Goal: Task Accomplishment & Management: Complete application form

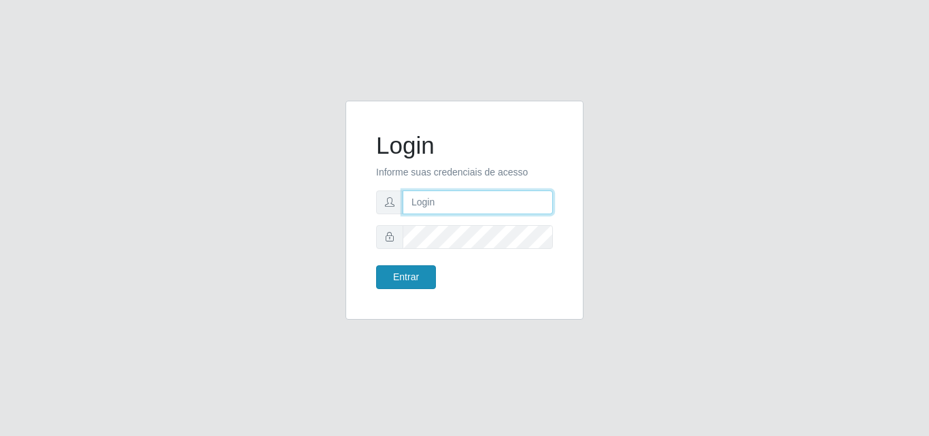
type input "analucia@cestao"
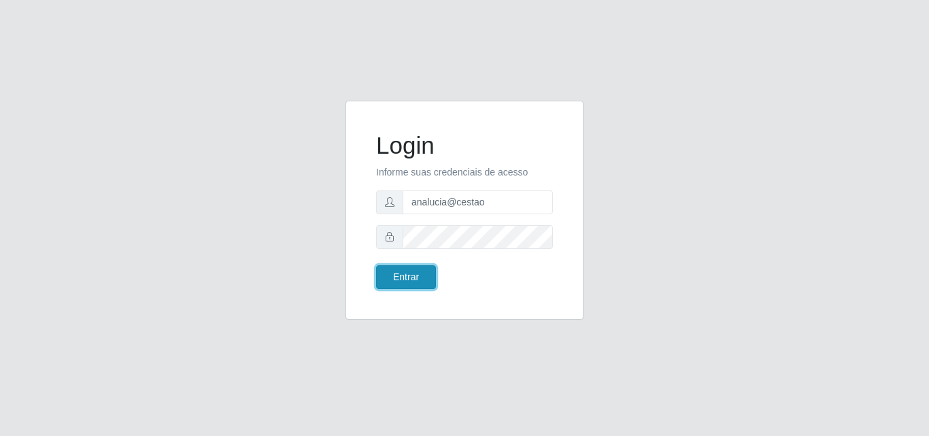
click at [400, 273] on button "Entrar" at bounding box center [406, 277] width 60 height 24
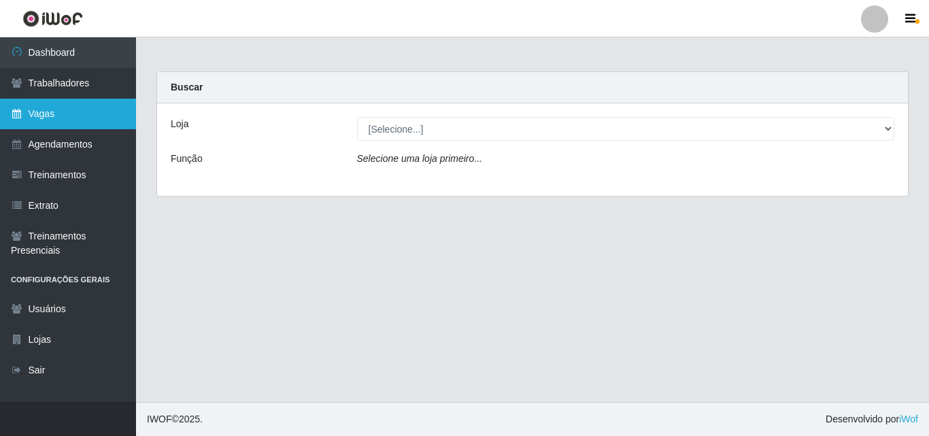
click at [44, 109] on link "Vagas" at bounding box center [68, 114] width 136 height 31
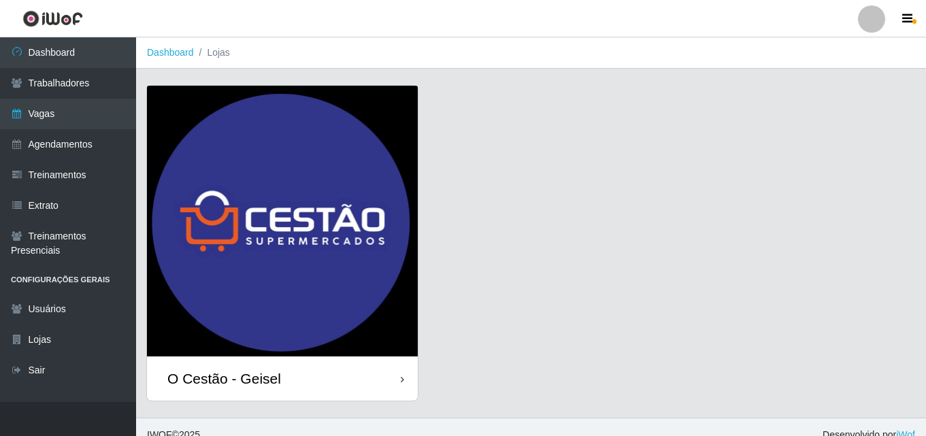
click at [256, 271] on img at bounding box center [282, 221] width 271 height 271
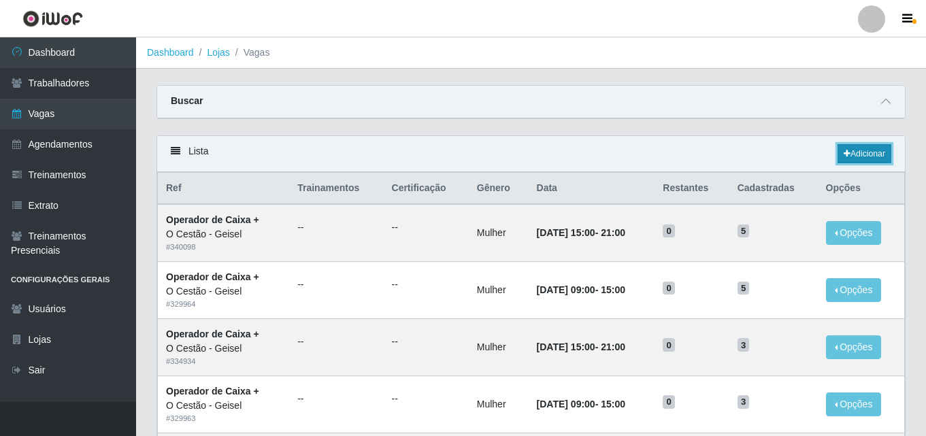
click at [866, 162] on link "Adicionar" at bounding box center [864, 153] width 54 height 19
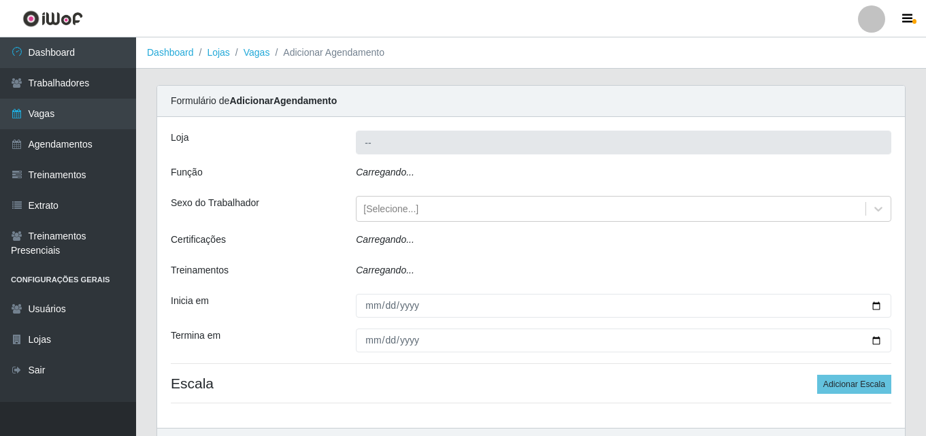
type input "O Cestão - Geisel"
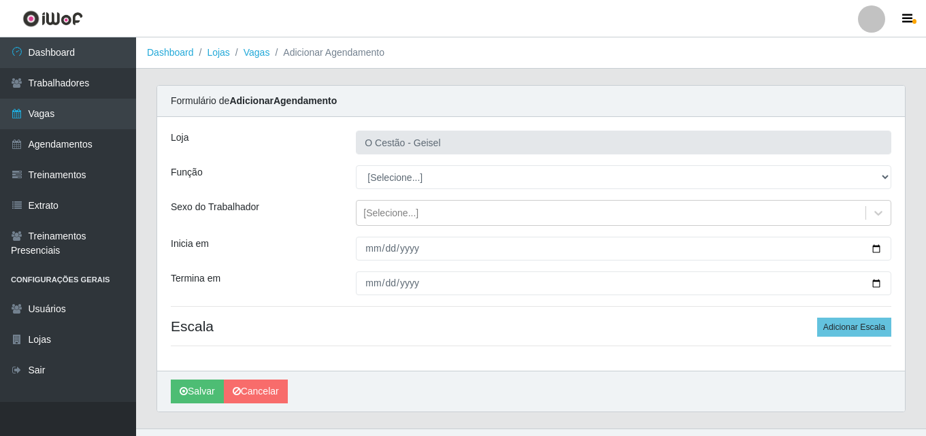
scroll to position [27, 0]
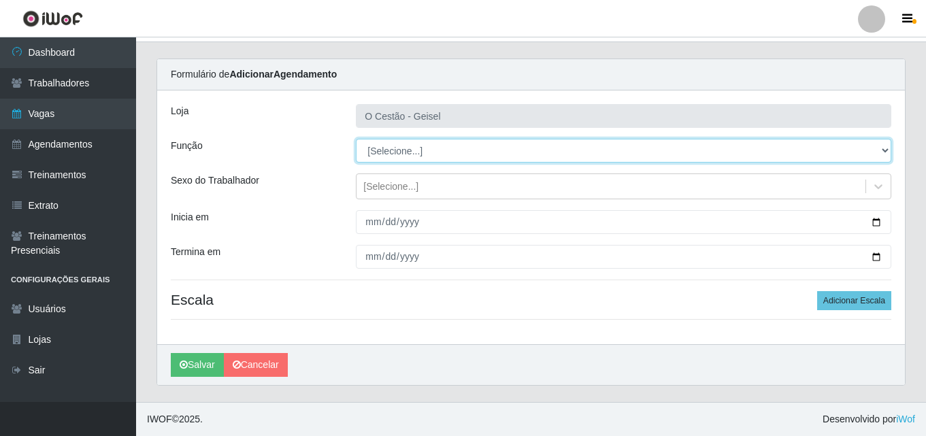
click at [401, 148] on select "[Selecione...] ASG ASG + ASG ++ Auxiliar de Estoque Auxiliar de Estoque + Auxil…" at bounding box center [623, 151] width 535 height 24
select select "70"
click at [356, 139] on select "[Selecione...] ASG ASG + ASG ++ Auxiliar de Estoque Auxiliar de Estoque + Auxil…" at bounding box center [623, 151] width 535 height 24
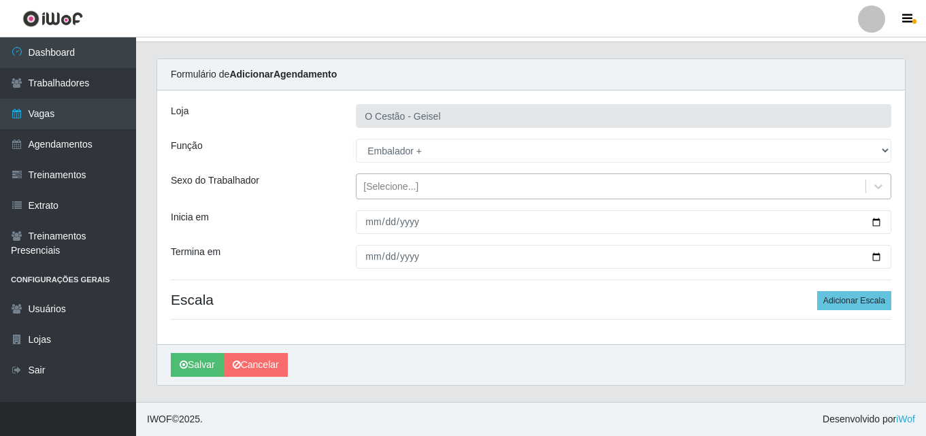
click at [432, 190] on div "[Selecione...]" at bounding box center [610, 186] width 509 height 22
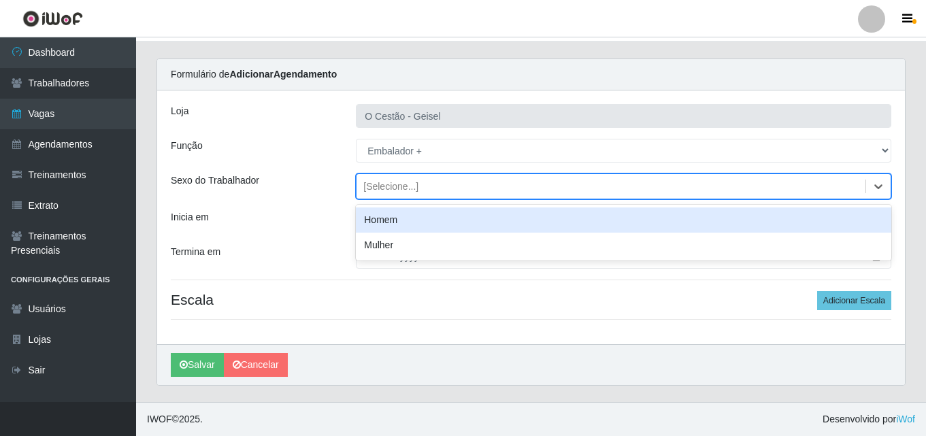
click at [404, 216] on div "Homem" at bounding box center [623, 219] width 535 height 25
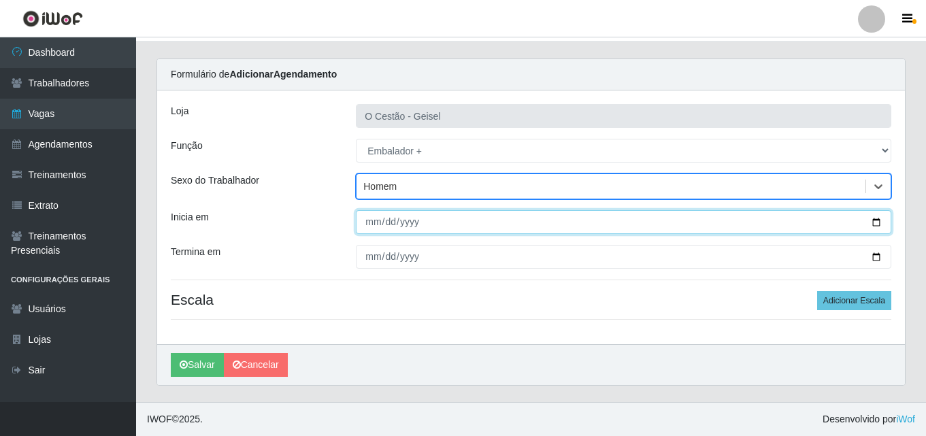
click at [876, 225] on input "Inicia em" at bounding box center [623, 222] width 535 height 24
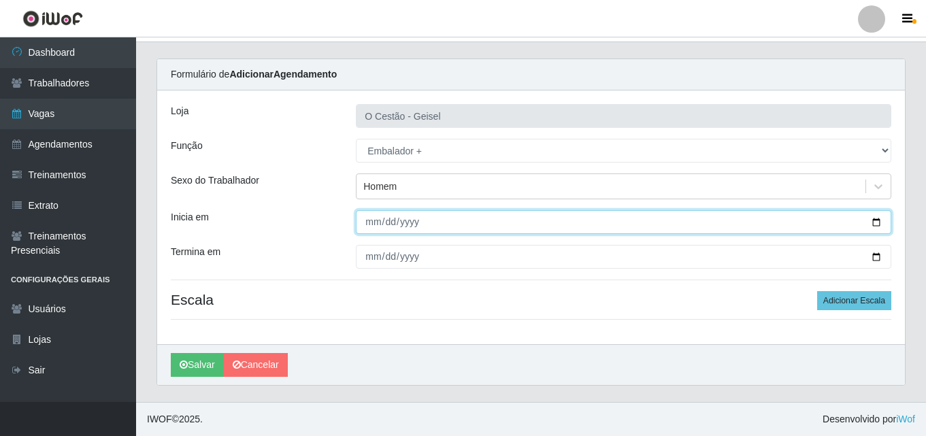
type input "[DATE]"
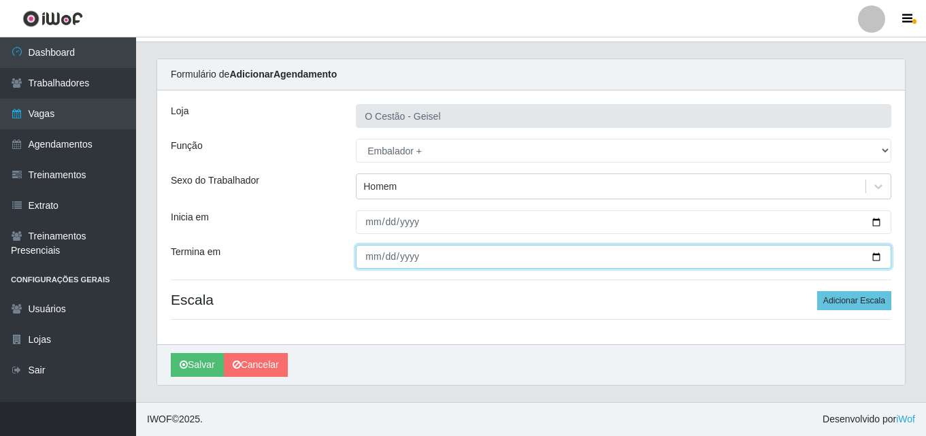
click at [880, 256] on input "Termina em" at bounding box center [623, 257] width 535 height 24
type input "[DATE]"
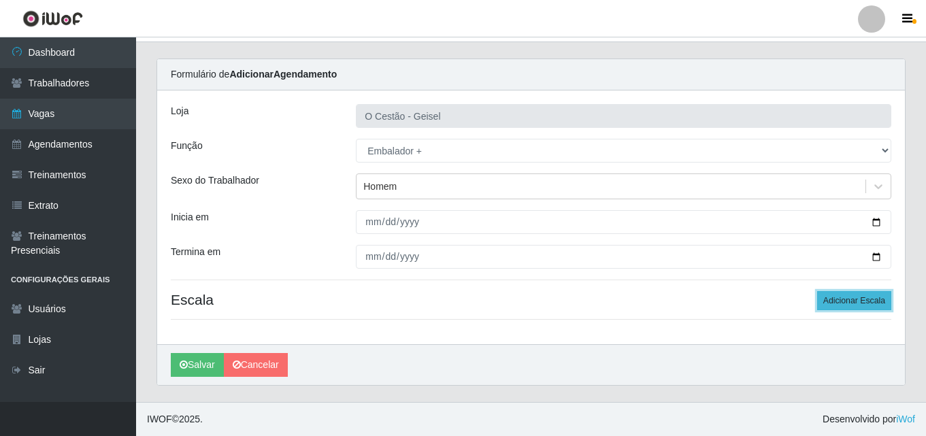
click at [848, 297] on button "Adicionar Escala" at bounding box center [854, 300] width 74 height 19
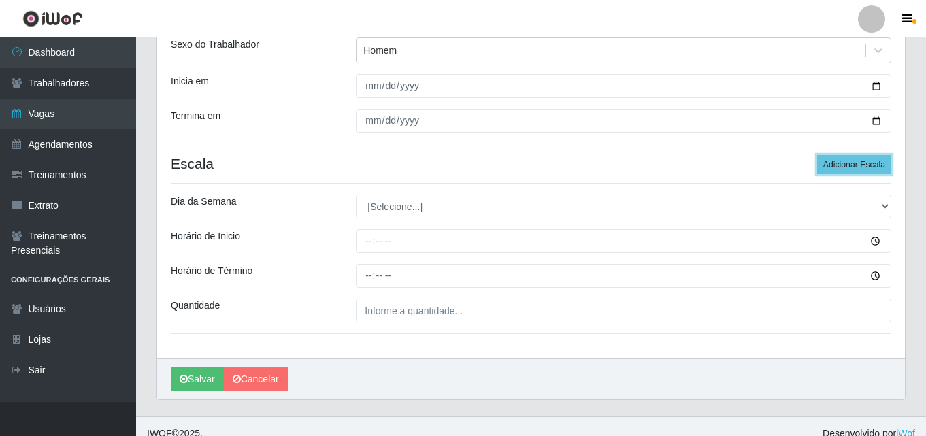
scroll to position [177, 0]
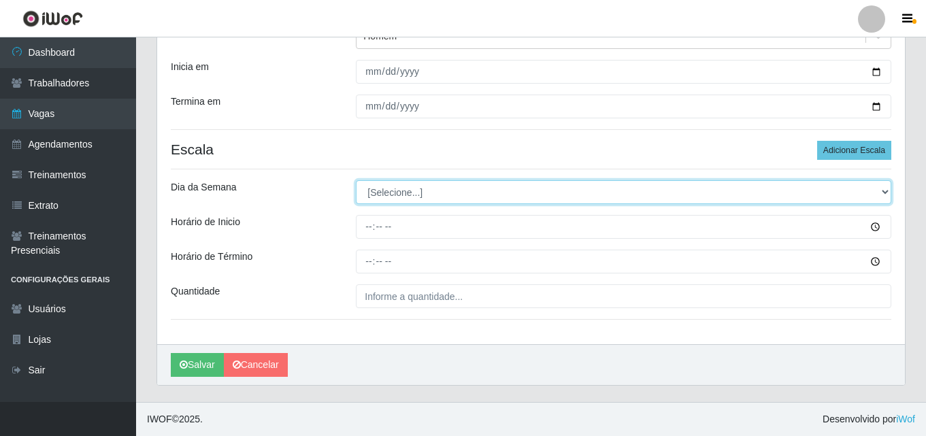
click at [879, 191] on select "[Selecione...] Segunda Terça Quarta Quinta Sexta Sábado Domingo" at bounding box center [623, 192] width 535 height 24
select select "0"
click at [356, 180] on select "[Selecione...] Segunda Terça Quarta Quinta Sexta Sábado Domingo" at bounding box center [623, 192] width 535 height 24
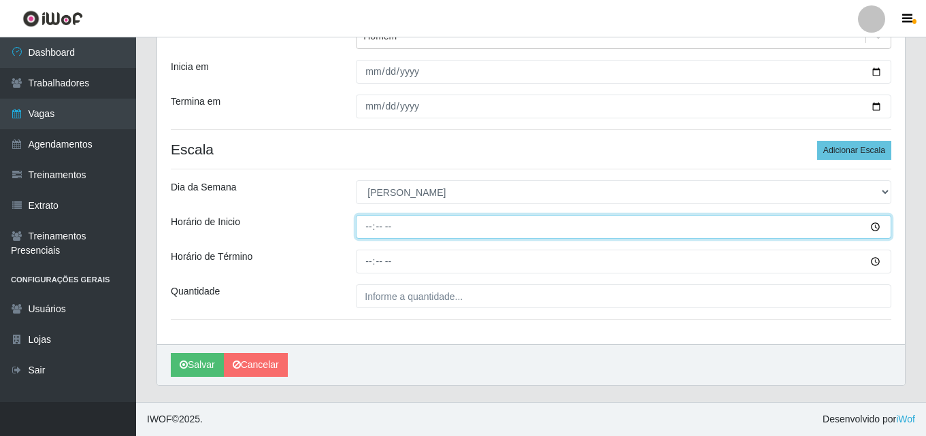
click at [407, 227] on input "Horário de Inicio" at bounding box center [623, 227] width 535 height 24
type input "08:00"
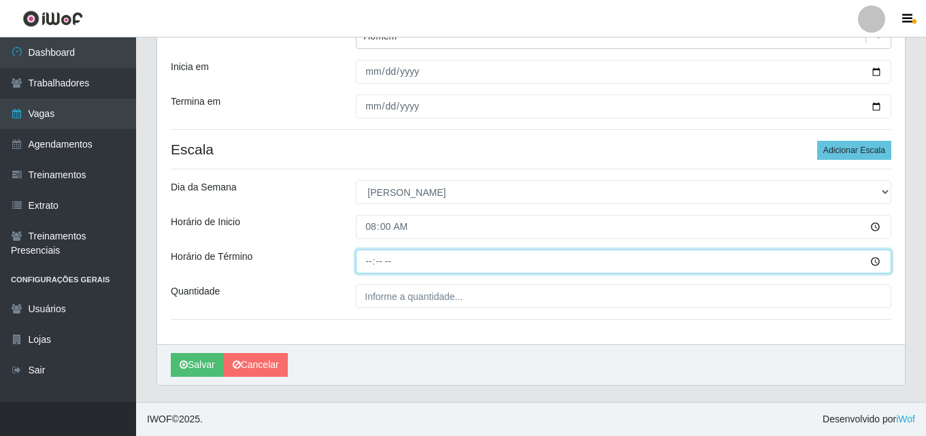
click at [389, 262] on input "Horário de Término" at bounding box center [623, 262] width 535 height 24
type input "14:00"
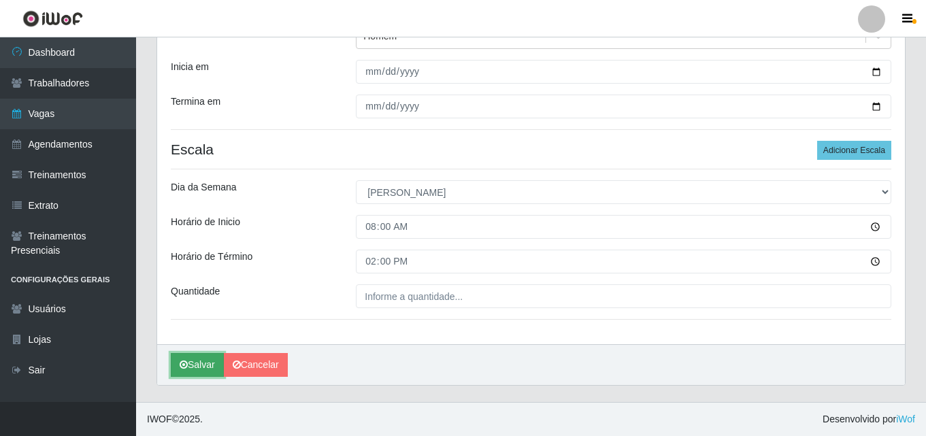
click at [192, 358] on button "Salvar" at bounding box center [197, 365] width 53 height 24
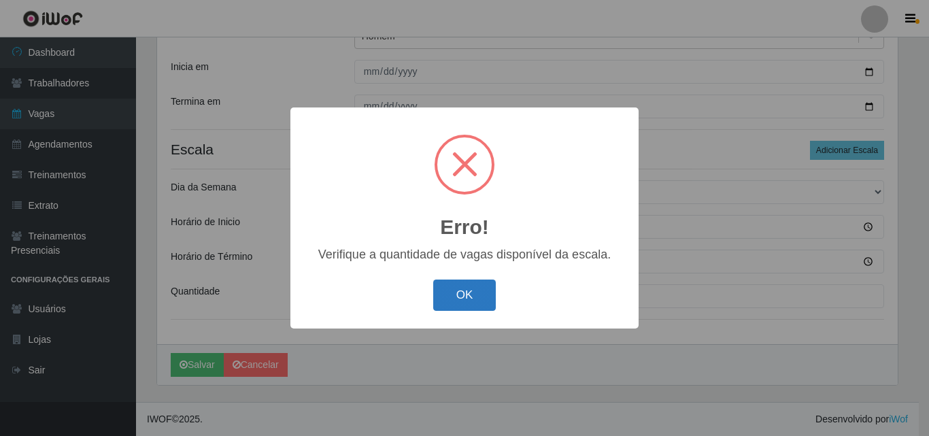
click at [468, 296] on button "OK" at bounding box center [464, 295] width 63 height 32
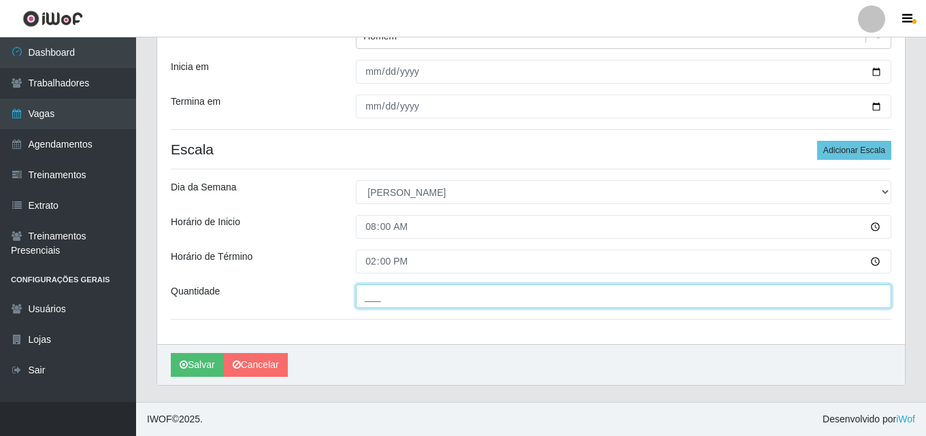
click at [467, 296] on input "___" at bounding box center [623, 296] width 535 height 24
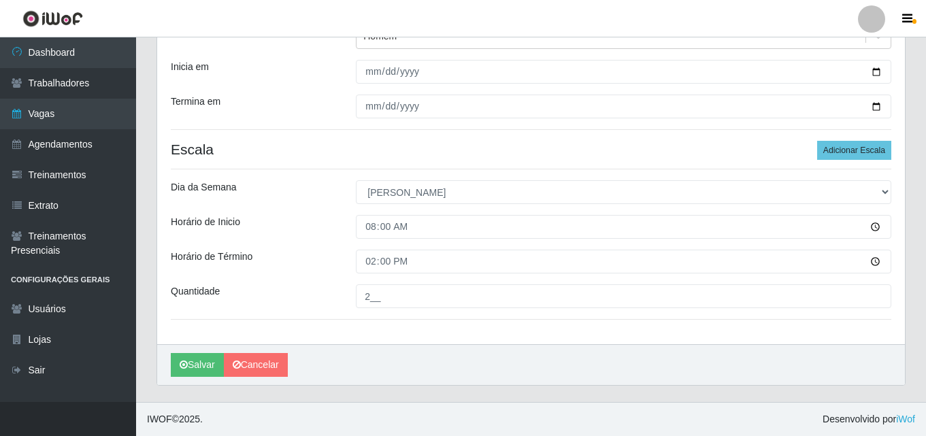
click at [441, 352] on div "[PERSON_NAME]" at bounding box center [530, 364] width 747 height 41
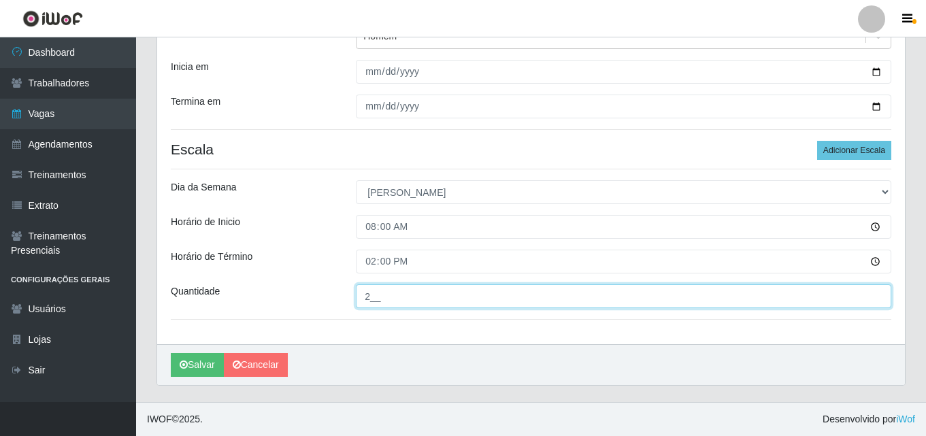
click at [572, 295] on input "2__" at bounding box center [623, 296] width 535 height 24
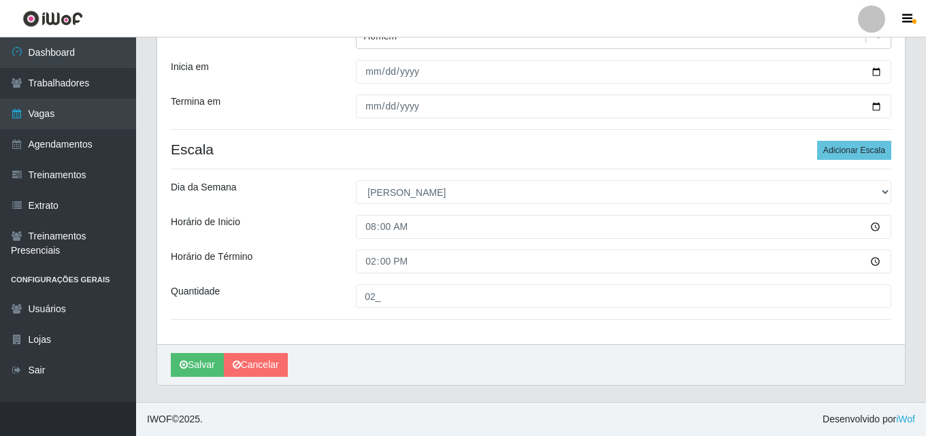
click at [437, 353] on div "[PERSON_NAME]" at bounding box center [530, 364] width 747 height 41
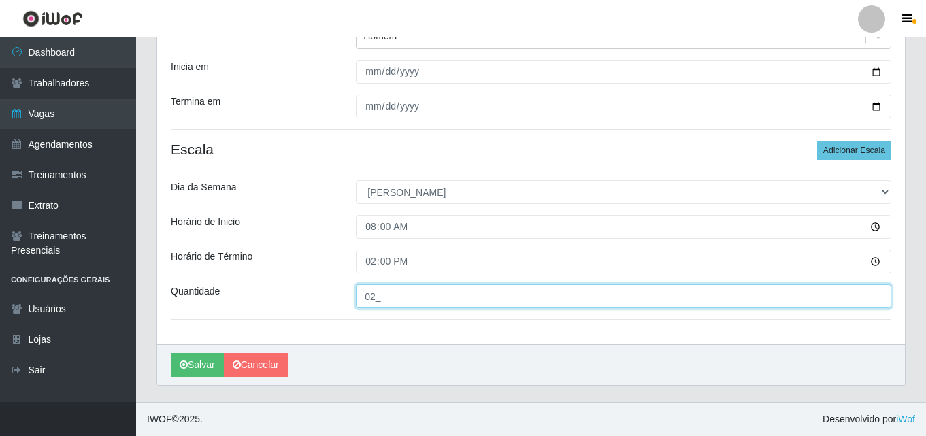
click at [402, 296] on input "02_" at bounding box center [623, 296] width 535 height 24
type input "2__"
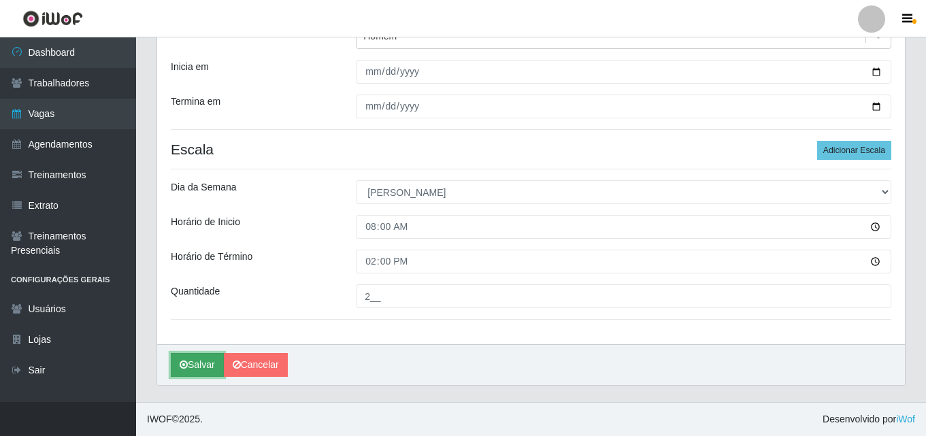
click at [193, 365] on button "Salvar" at bounding box center [197, 365] width 53 height 24
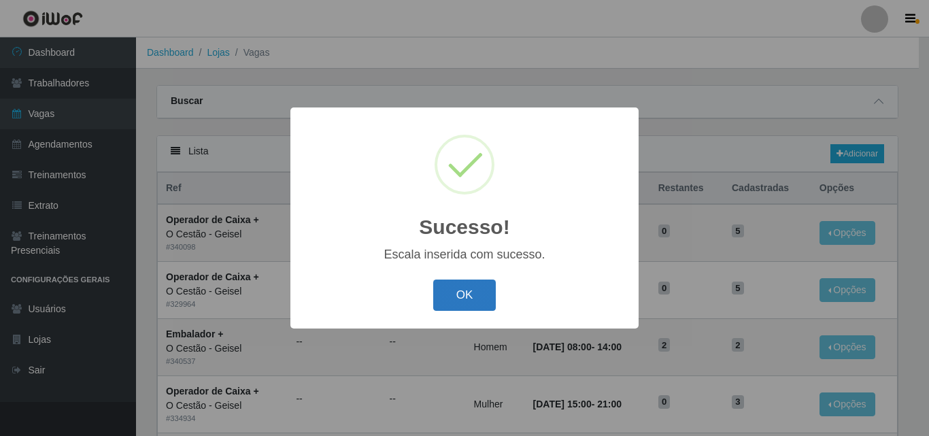
click at [455, 288] on button "OK" at bounding box center [464, 295] width 63 height 32
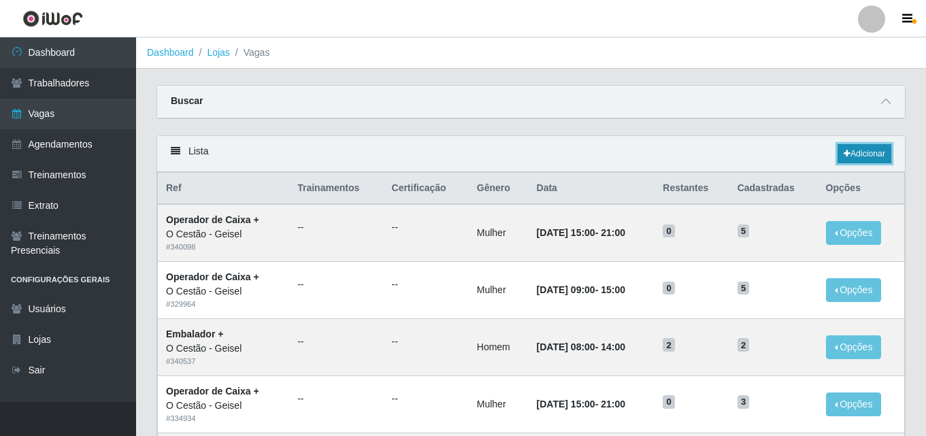
click at [853, 159] on link "Adicionar" at bounding box center [864, 153] width 54 height 19
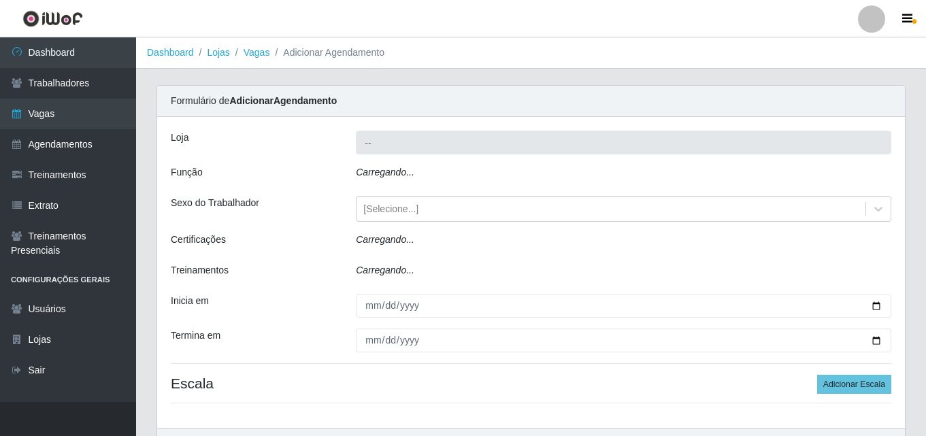
type input "O Cestão - Geisel"
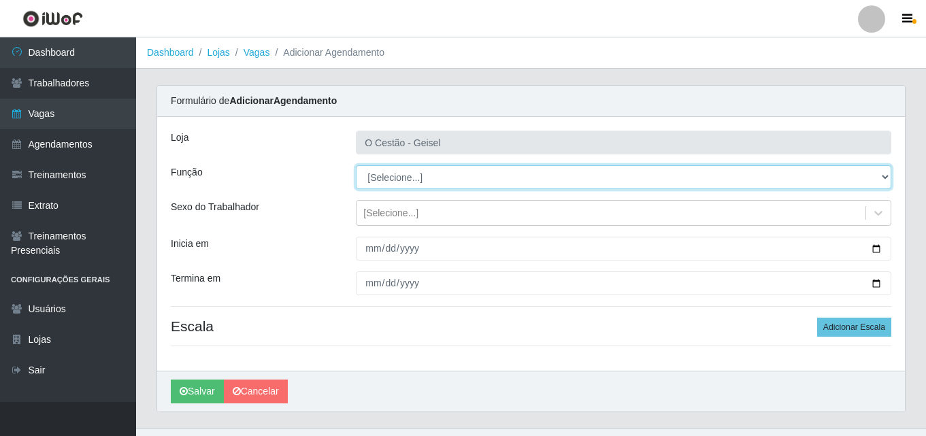
click at [407, 182] on select "[Selecione...] ASG ASG + ASG ++ Auxiliar de Estoque Auxiliar de Estoque + Auxil…" at bounding box center [623, 177] width 535 height 24
select select "70"
click at [356, 165] on select "[Selecione...] ASG ASG + ASG ++ Auxiliar de Estoque Auxiliar de Estoque + Auxil…" at bounding box center [623, 177] width 535 height 24
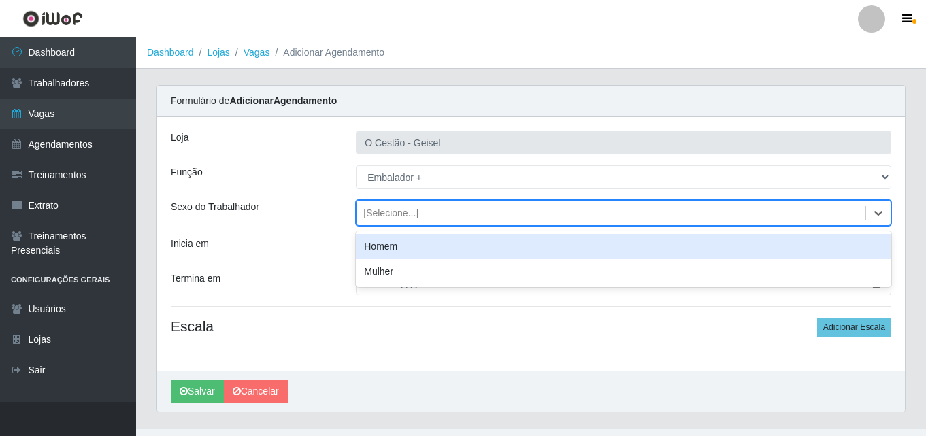
click at [388, 211] on div "[Selecione...]" at bounding box center [390, 213] width 55 height 14
click at [394, 248] on div "Homem" at bounding box center [623, 246] width 535 height 25
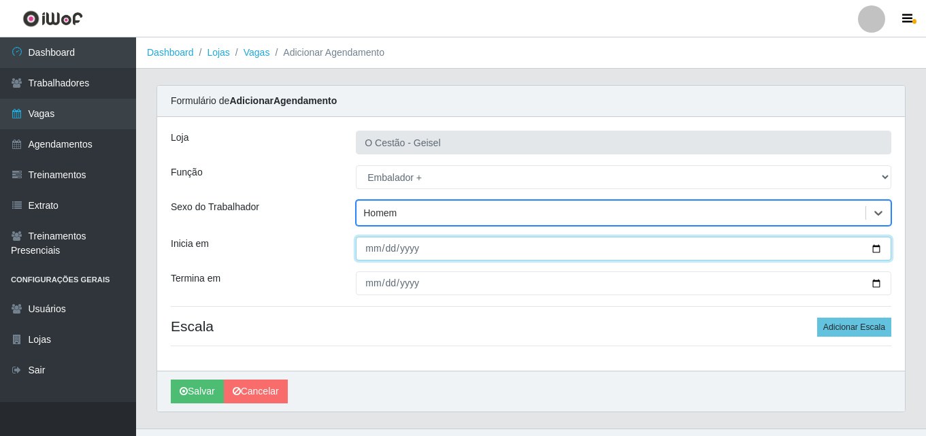
click at [883, 250] on input "Inicia em" at bounding box center [623, 249] width 535 height 24
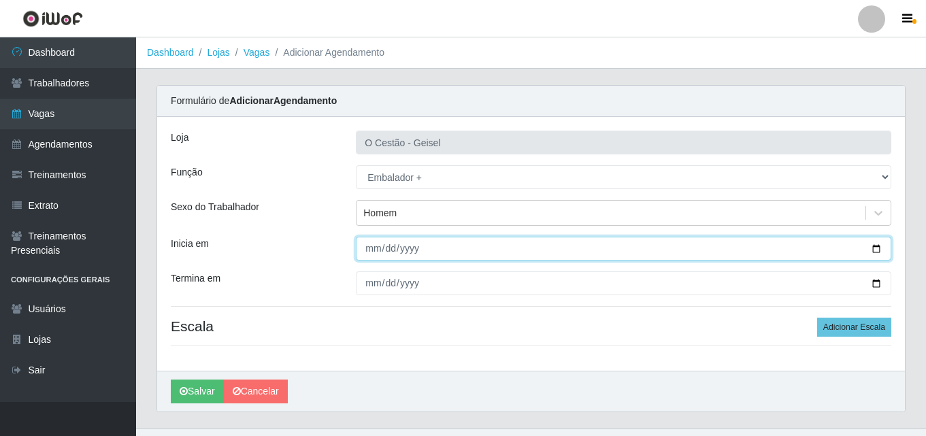
click at [875, 246] on input "Inicia em" at bounding box center [623, 249] width 535 height 24
type input "[DATE]"
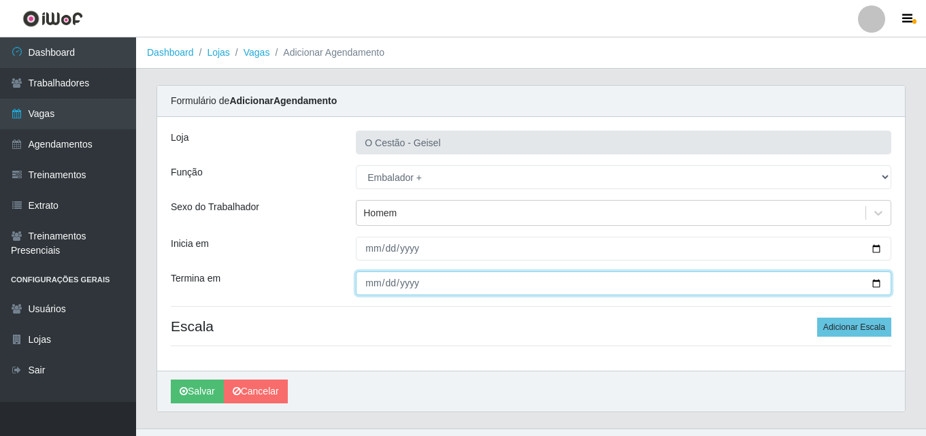
click at [879, 284] on input "Termina em" at bounding box center [623, 283] width 535 height 24
type input "[DATE]"
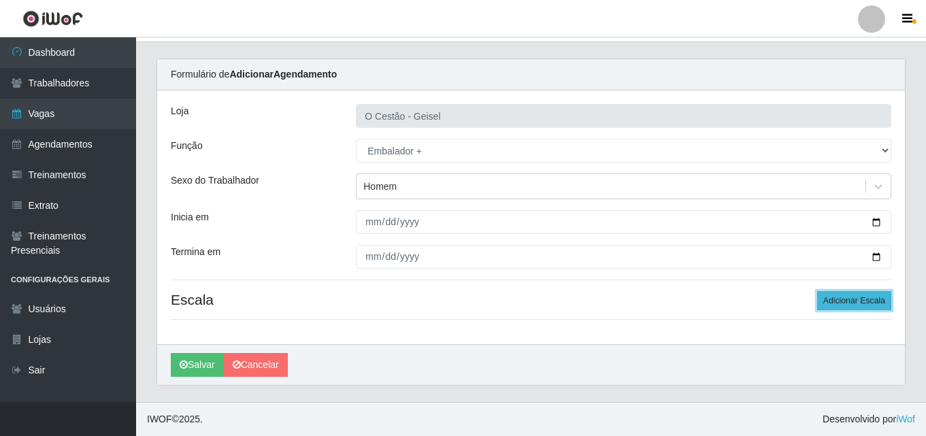
click at [868, 299] on button "Adicionar Escala" at bounding box center [854, 300] width 74 height 19
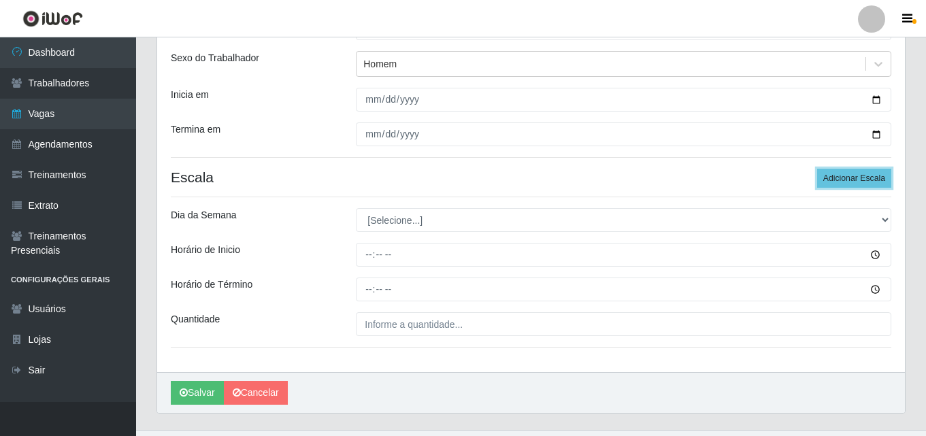
scroll to position [163, 0]
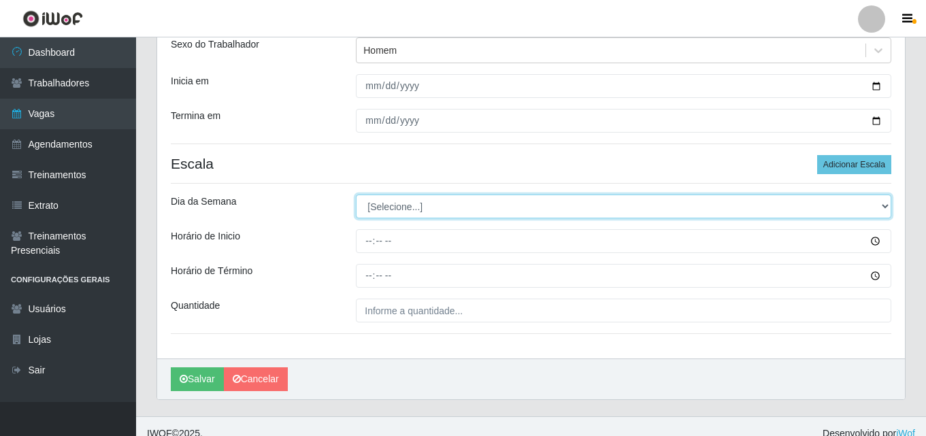
click at [391, 214] on select "[Selecione...] Segunda Terça Quarta Quinta Sexta Sábado Domingo" at bounding box center [623, 206] width 535 height 24
select select "0"
click at [356, 194] on select "[Selecione...] Segunda Terça Quarta Quinta Sexta Sábado Domingo" at bounding box center [623, 206] width 535 height 24
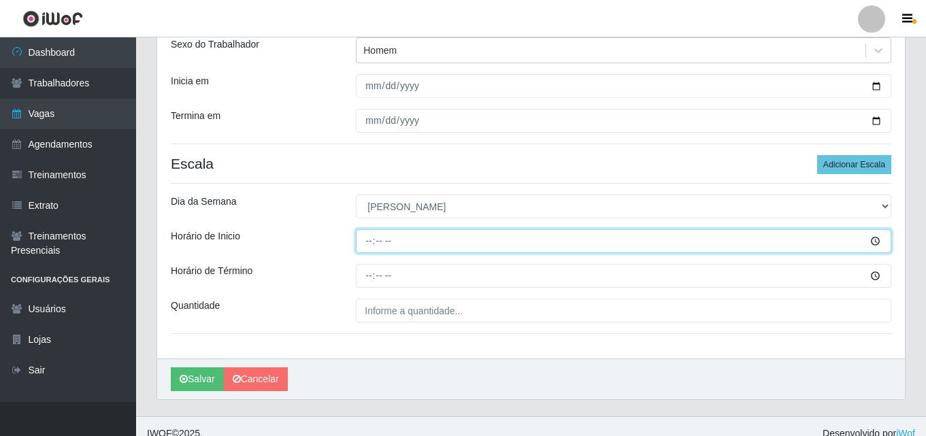
click at [368, 245] on input "Horário de Inicio" at bounding box center [623, 241] width 535 height 24
type input "14:00"
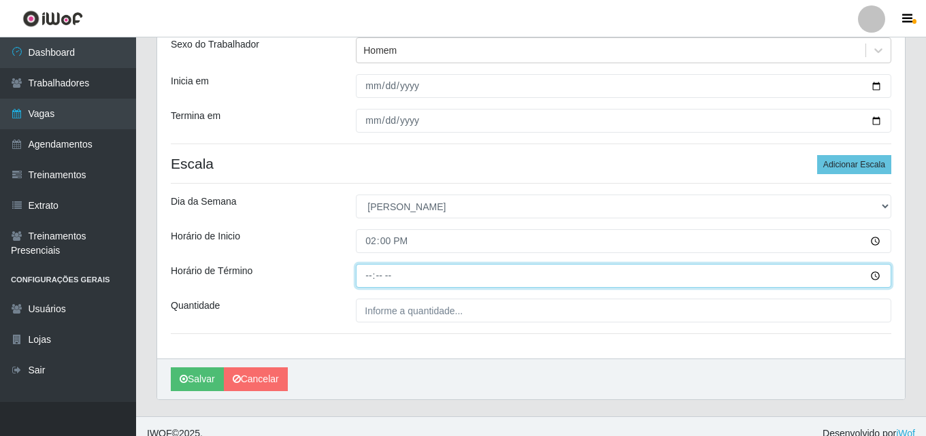
click at [369, 282] on input "Horário de Término" at bounding box center [623, 276] width 535 height 24
type input "20:00"
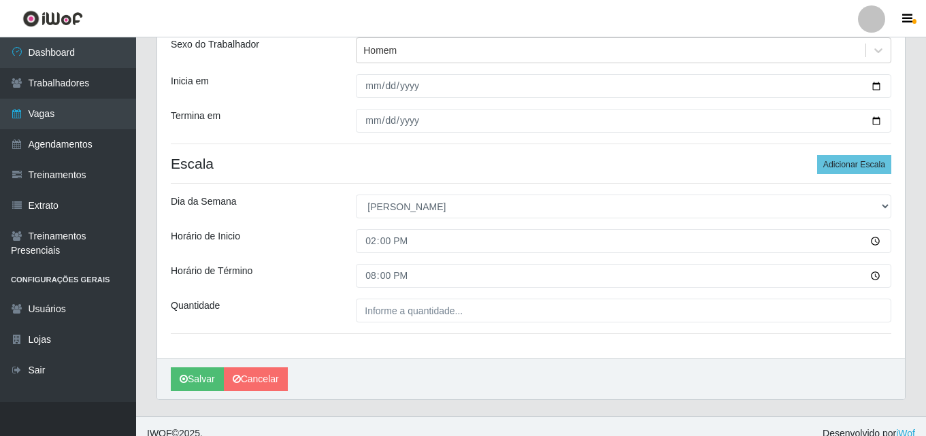
click at [436, 326] on div "Loja O Cestão - Geisel Função [Selecione...] ASG ASG + ASG ++ Auxiliar de Estoq…" at bounding box center [530, 156] width 747 height 404
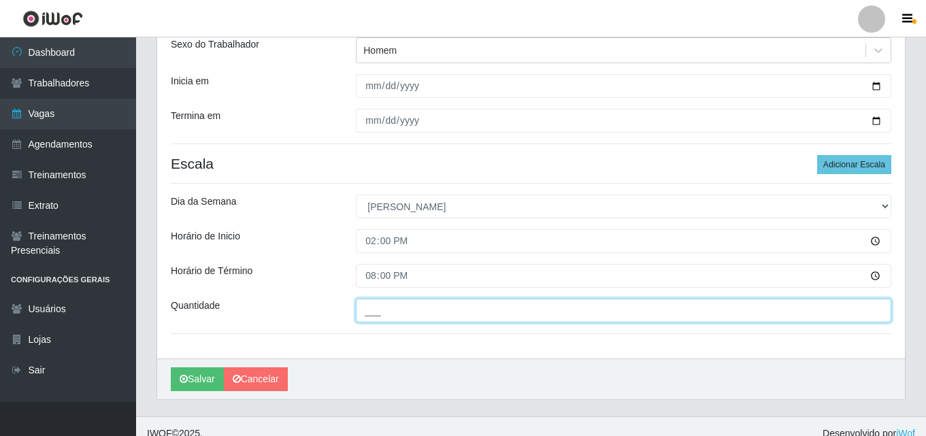
click at [390, 309] on input "___" at bounding box center [623, 311] width 535 height 24
type input "2__"
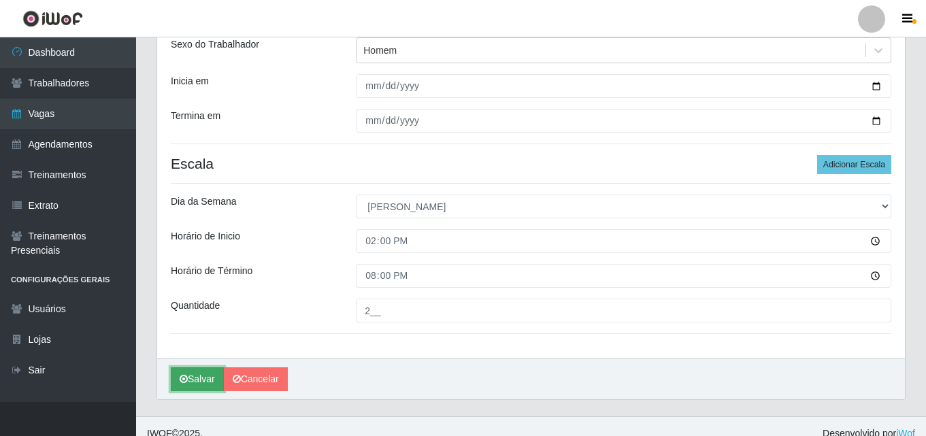
click at [209, 376] on button "Salvar" at bounding box center [197, 379] width 53 height 24
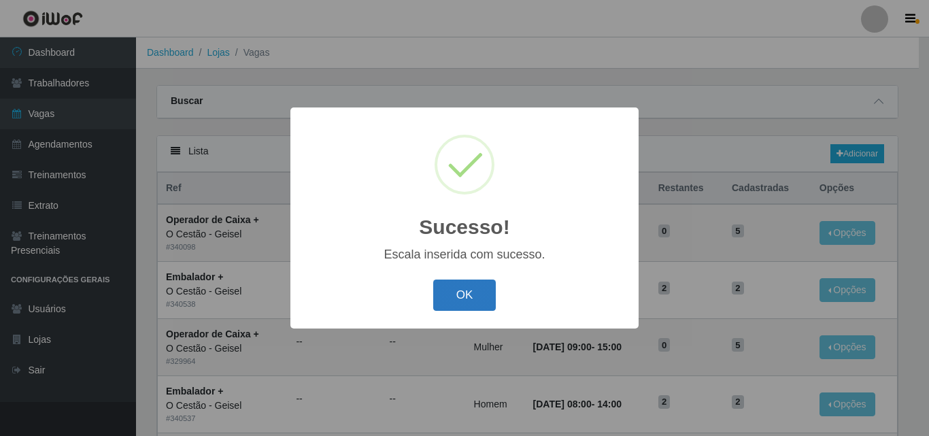
click at [460, 298] on button "OK" at bounding box center [464, 295] width 63 height 32
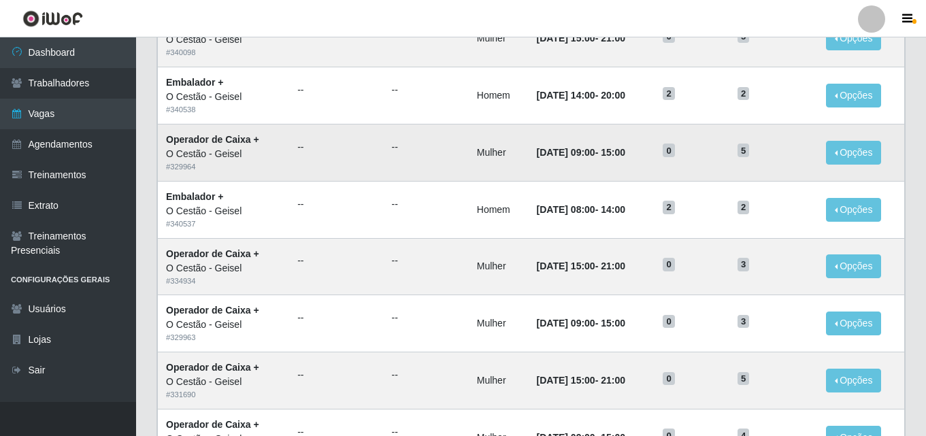
scroll to position [204, 0]
